Goal: Check status: Check status

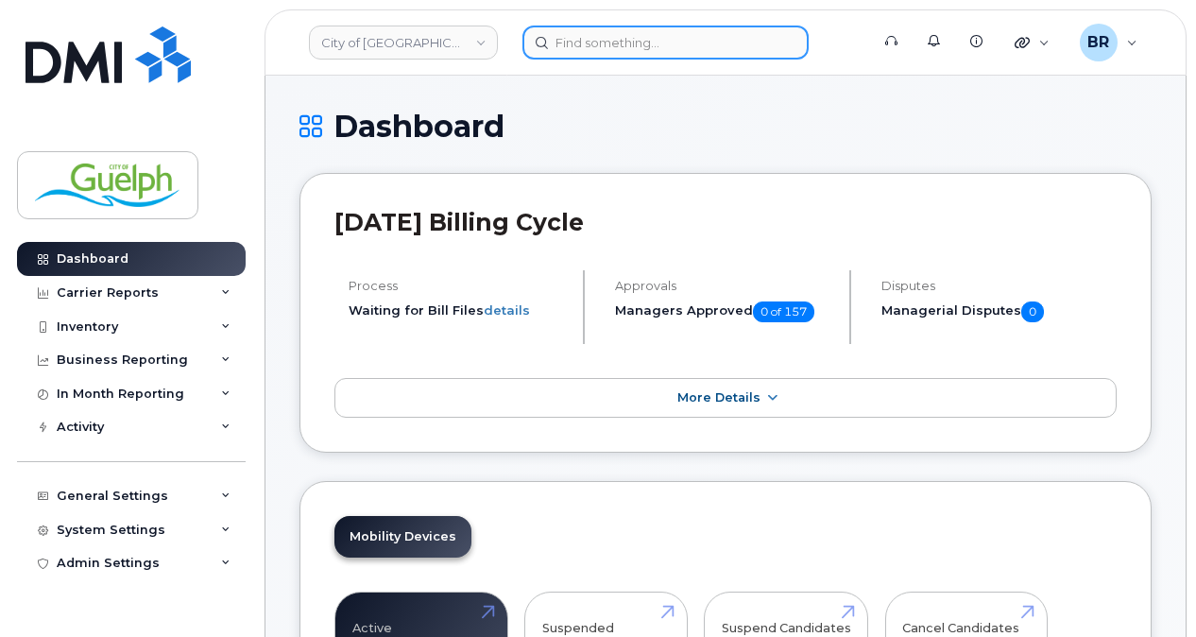
click at [615, 36] on input at bounding box center [666, 43] width 286 height 34
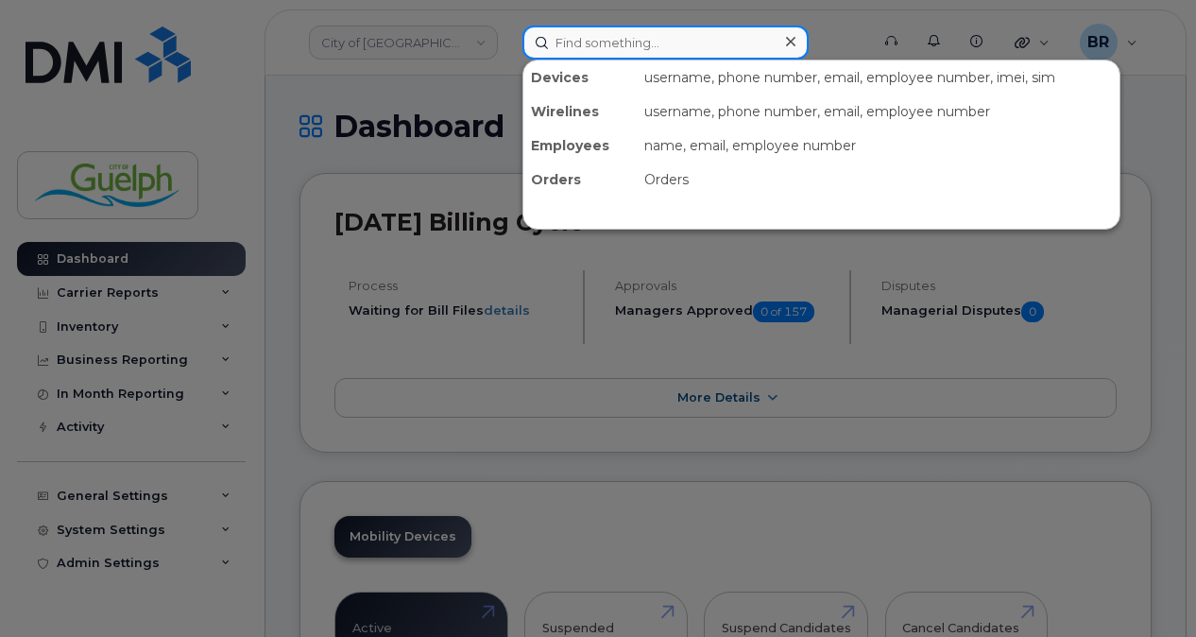
paste input "5198299396"
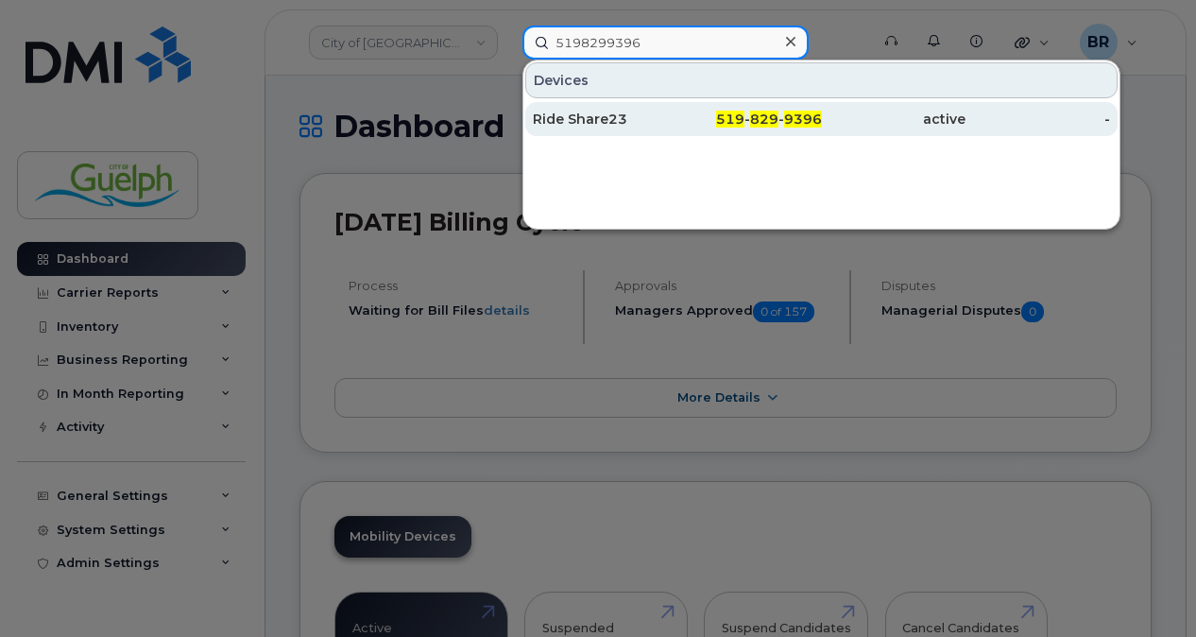
type input "5198299396"
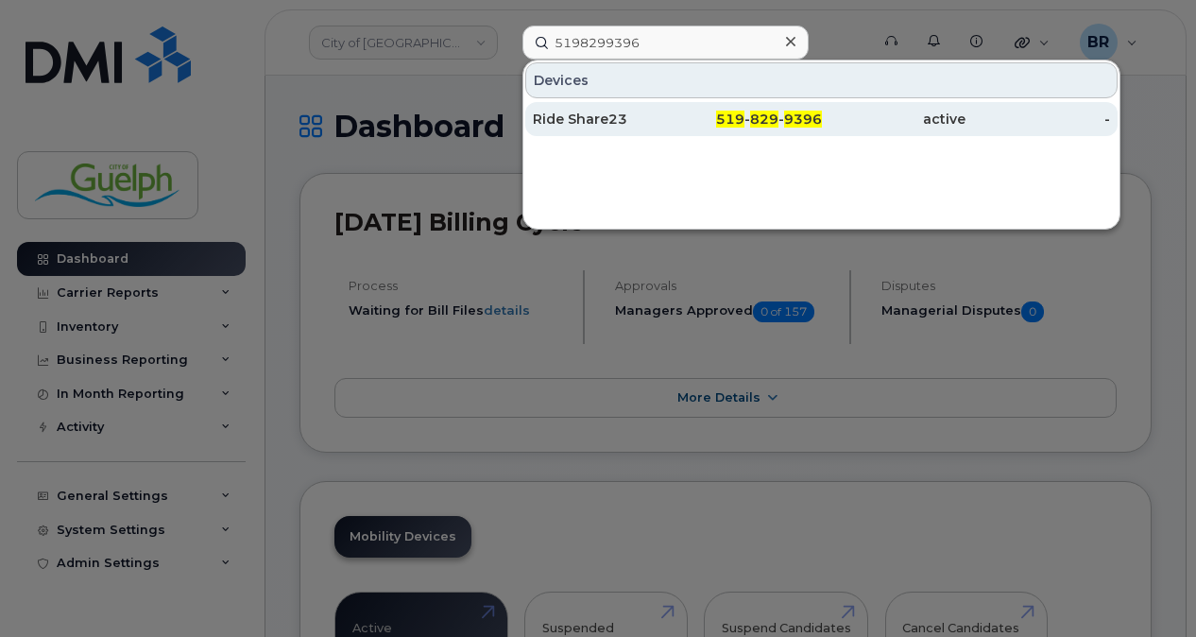
click at [611, 113] on div "Ride Share23" at bounding box center [605, 119] width 145 height 19
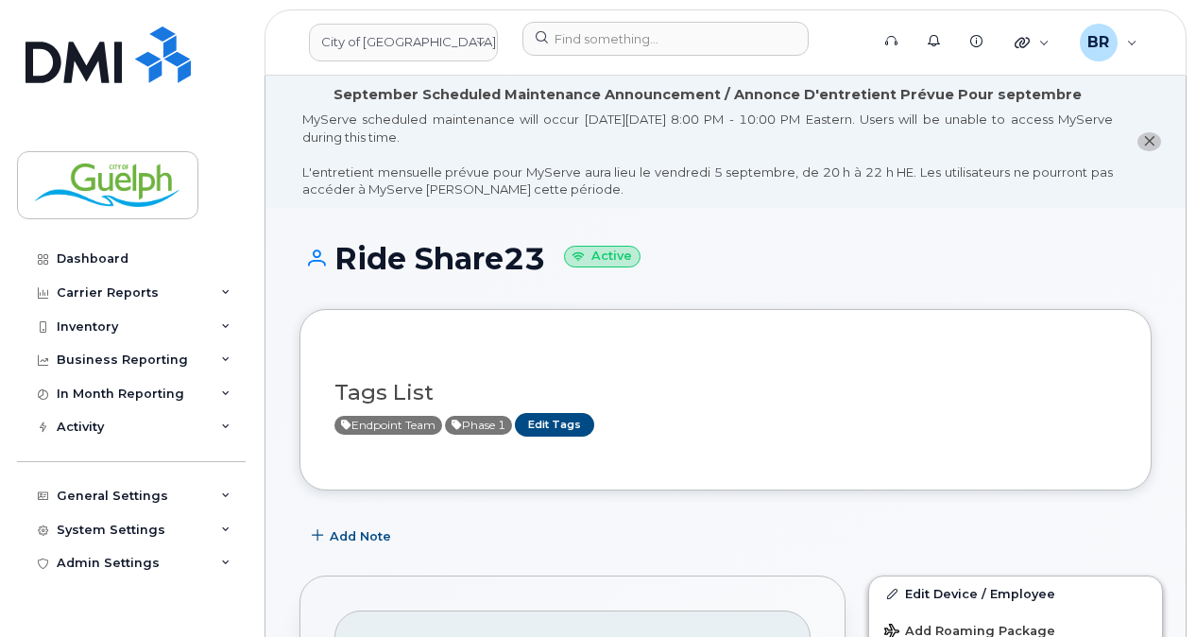
click at [1140, 134] on button "close notification" at bounding box center [1150, 142] width 24 height 20
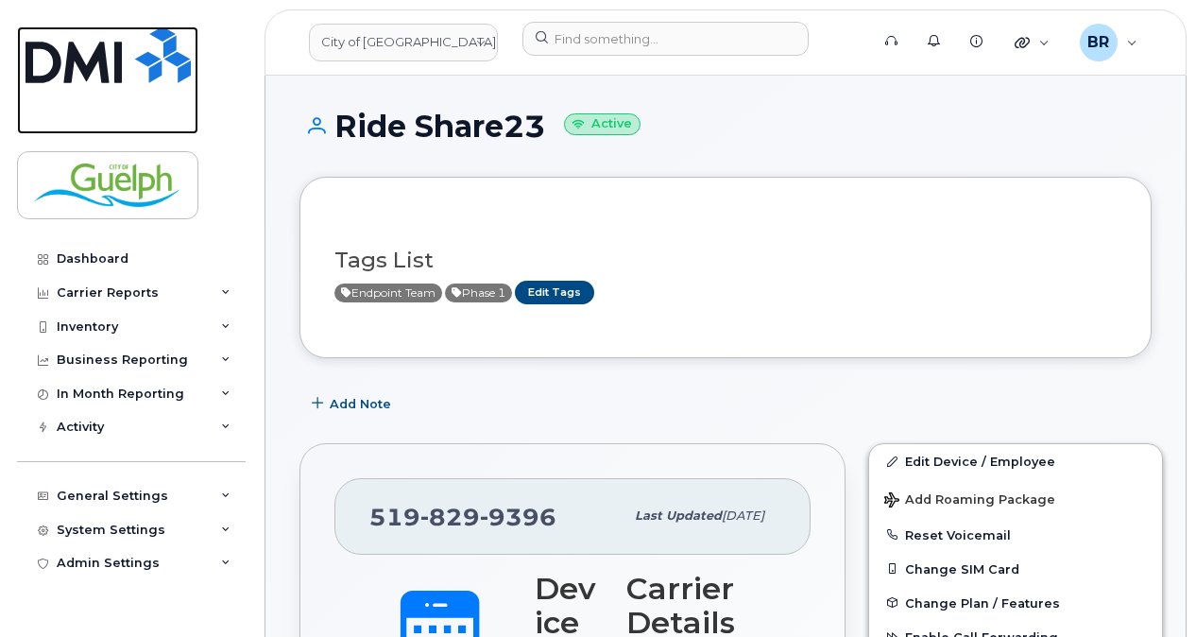
click at [136, 60] on img at bounding box center [108, 54] width 165 height 57
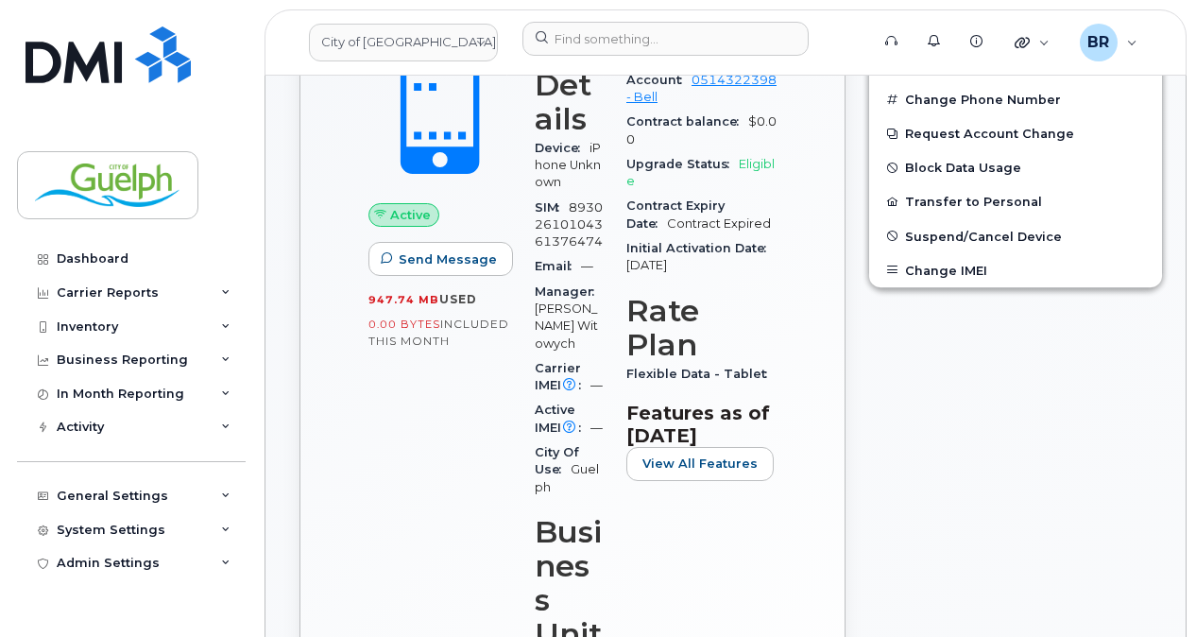
scroll to position [571, 0]
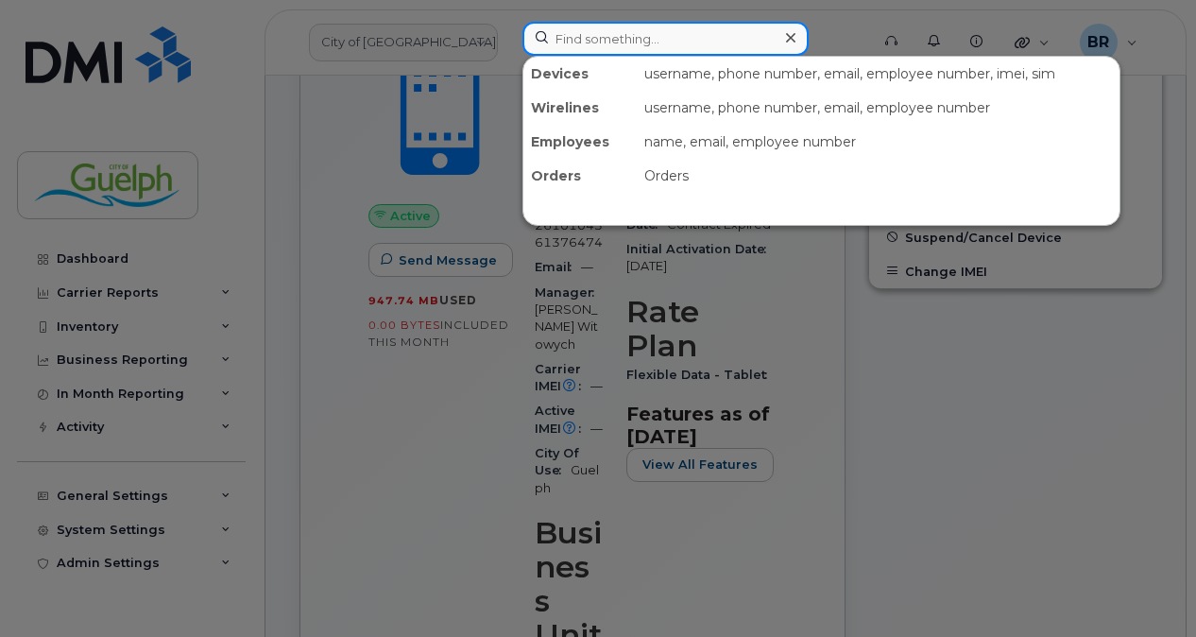
click at [596, 51] on input at bounding box center [666, 39] width 286 height 34
paste input "5198299396"
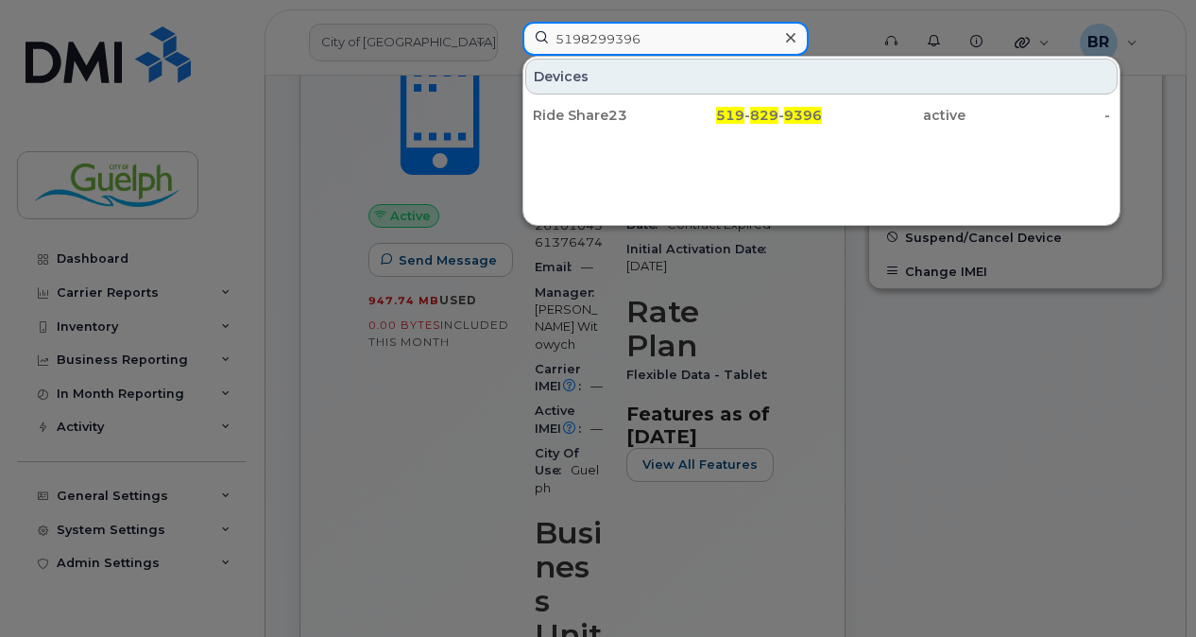
type input "5198299396"
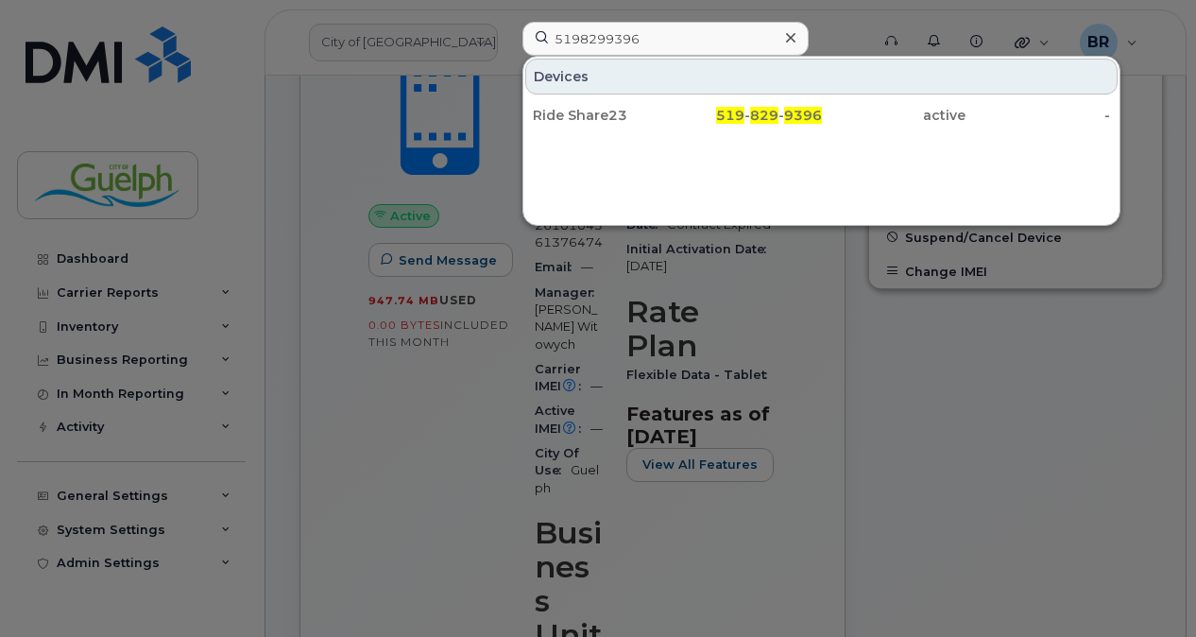
click at [786, 34] on icon at bounding box center [790, 37] width 9 height 15
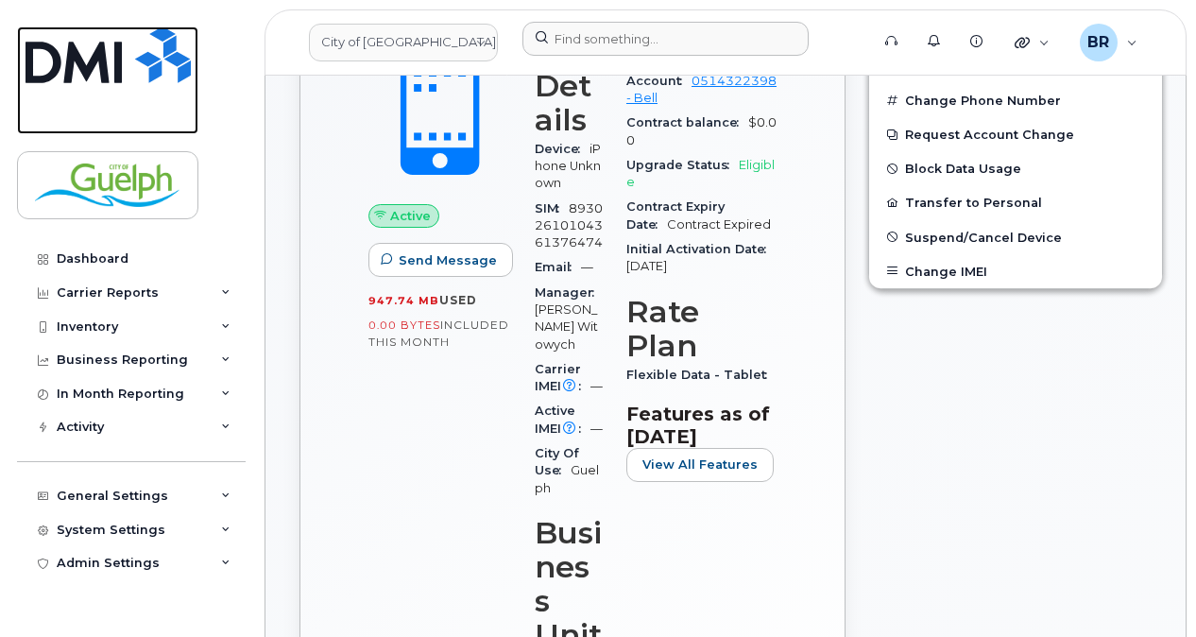
click at [93, 51] on img at bounding box center [108, 54] width 165 height 57
